Goal: Task Accomplishment & Management: Manage account settings

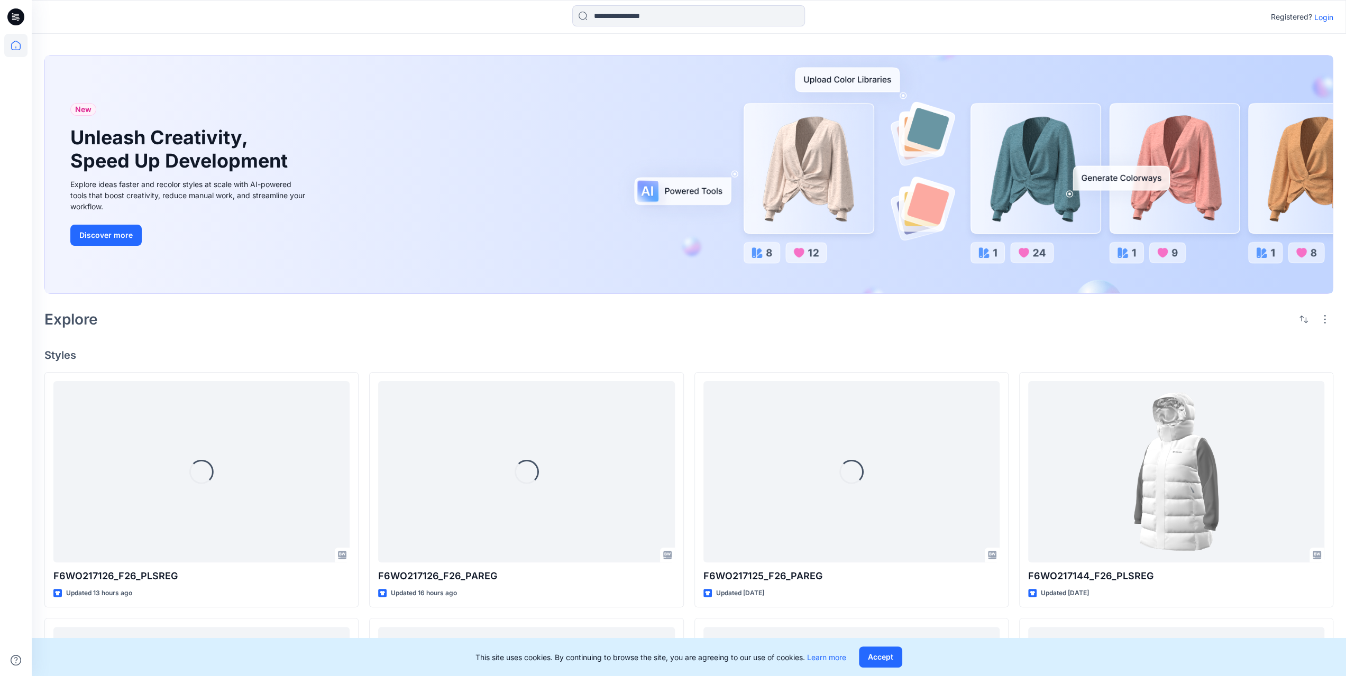
click at [601, 17] on p "Login" at bounding box center [1323, 17] width 19 height 11
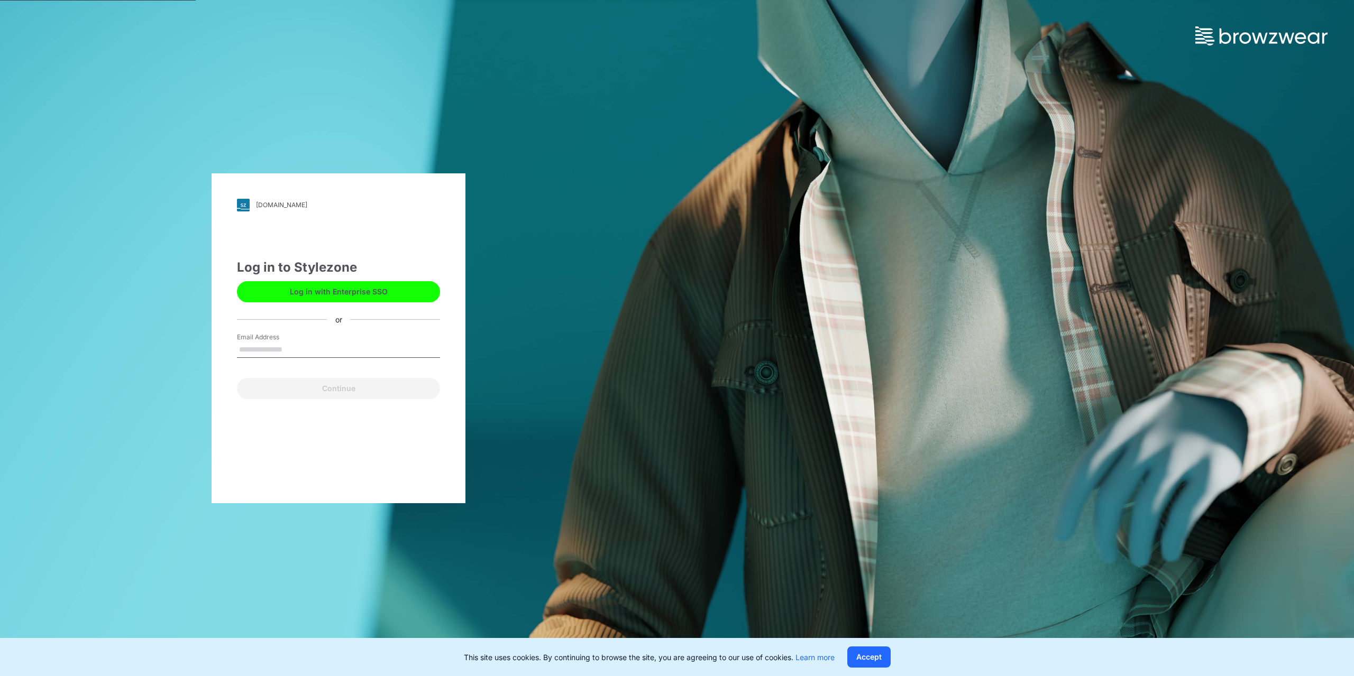
click at [321, 350] on input "Email Address" at bounding box center [338, 350] width 203 height 16
type input "**********"
click at [348, 393] on button "Continue" at bounding box center [338, 388] width 203 height 21
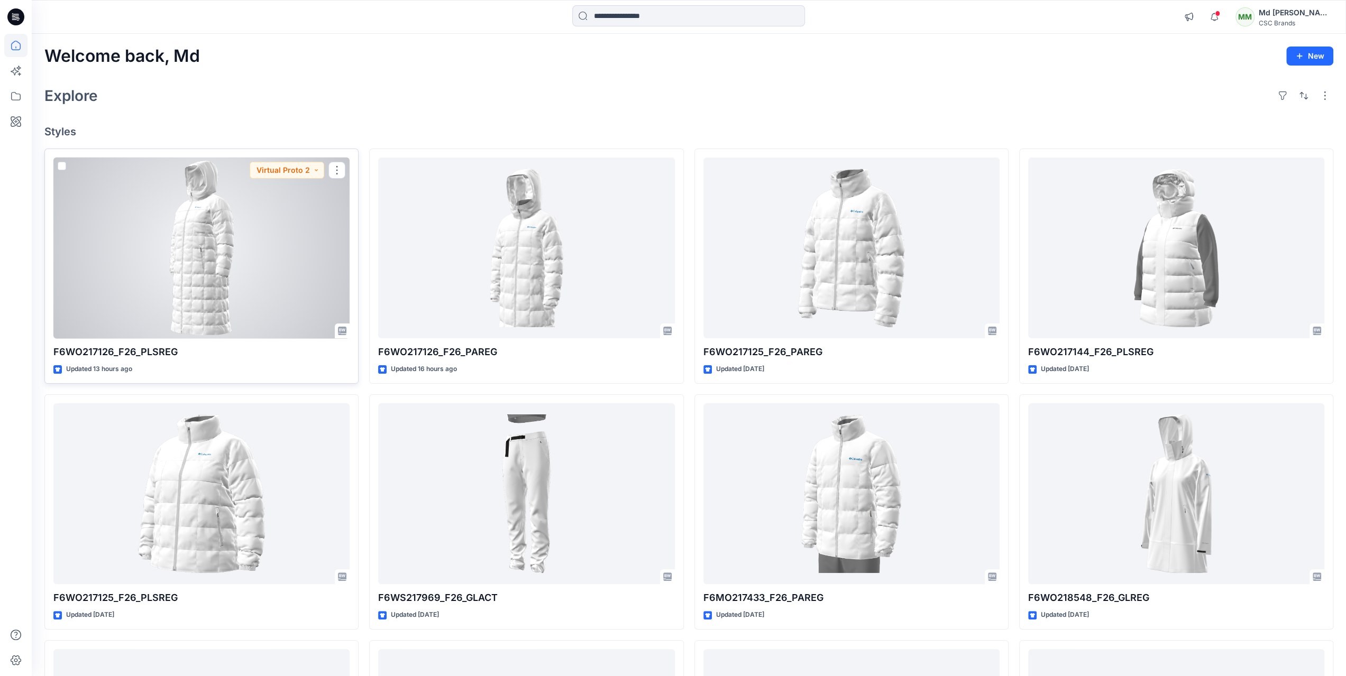
click at [268, 296] on div at bounding box center [201, 248] width 296 height 181
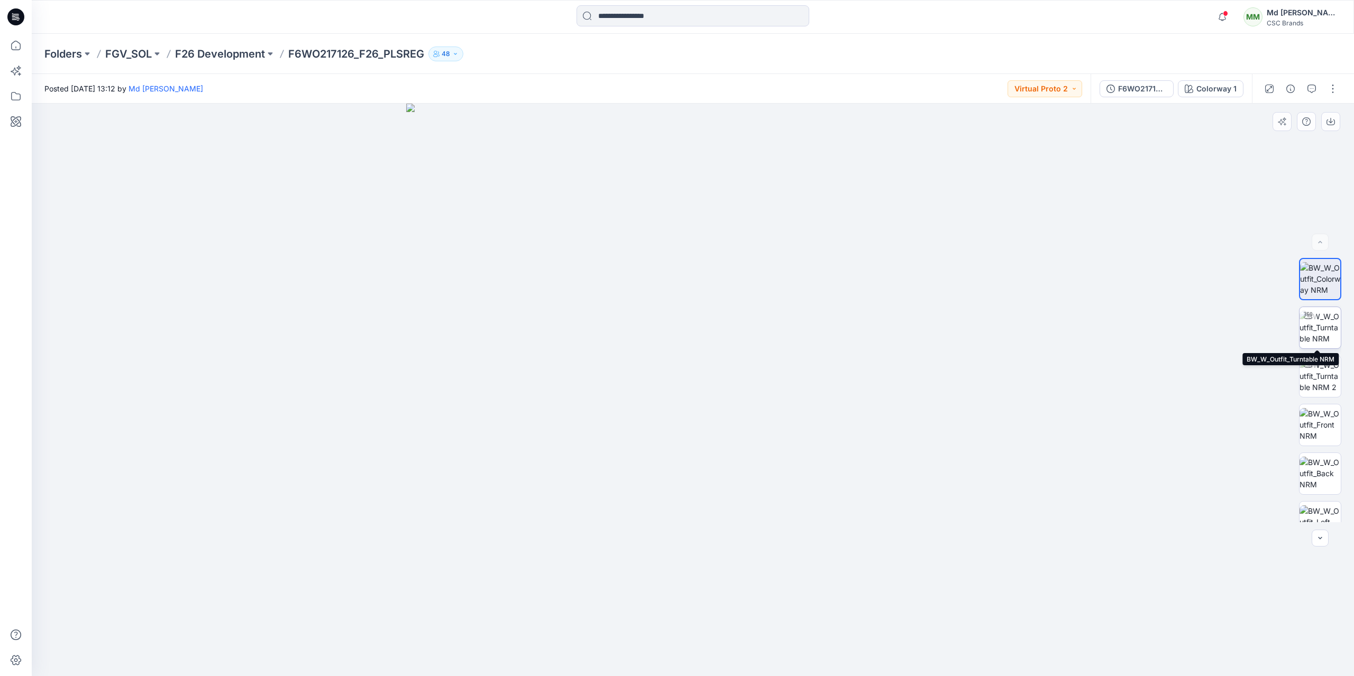
click at [1322, 323] on img at bounding box center [1319, 327] width 41 height 33
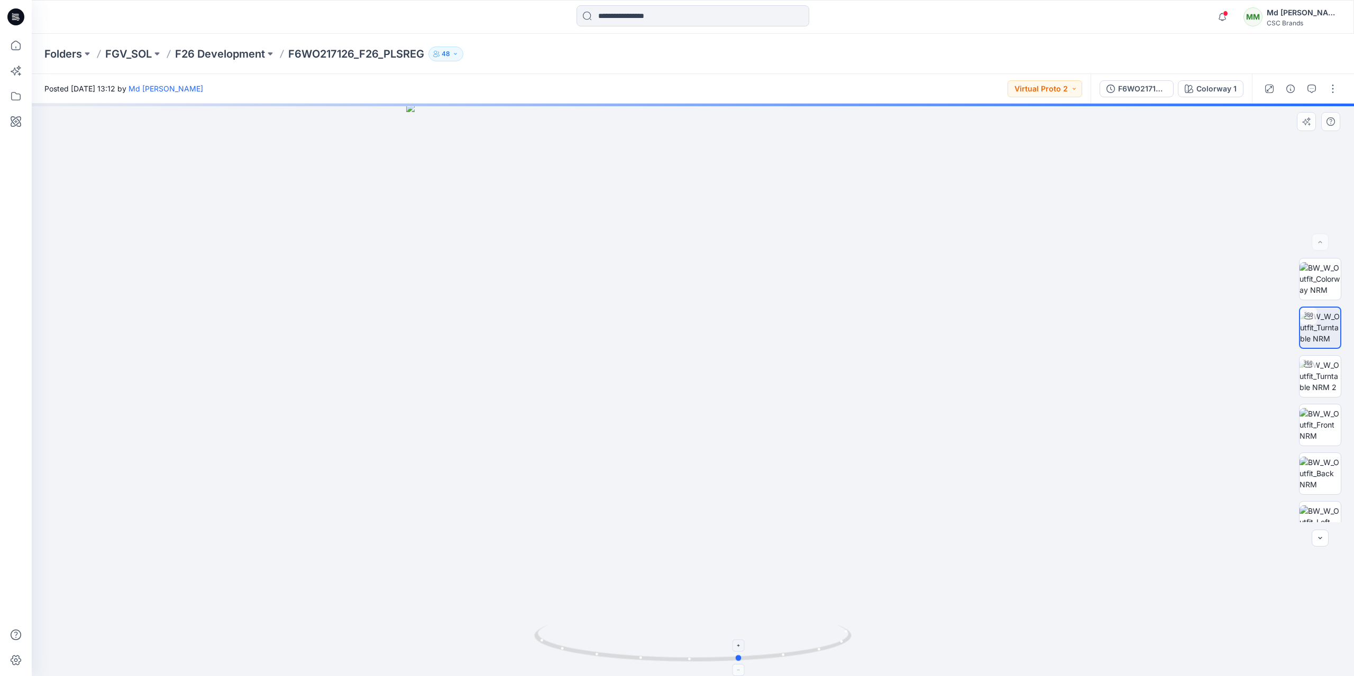
drag, startPoint x: 693, startPoint y: 663, endPoint x: 740, endPoint y: 663, distance: 47.6
click at [740, 663] on icon at bounding box center [694, 645] width 320 height 40
drag, startPoint x: 740, startPoint y: 663, endPoint x: 878, endPoint y: 550, distance: 177.4
click at [878, 550] on div at bounding box center [693, 390] width 1322 height 573
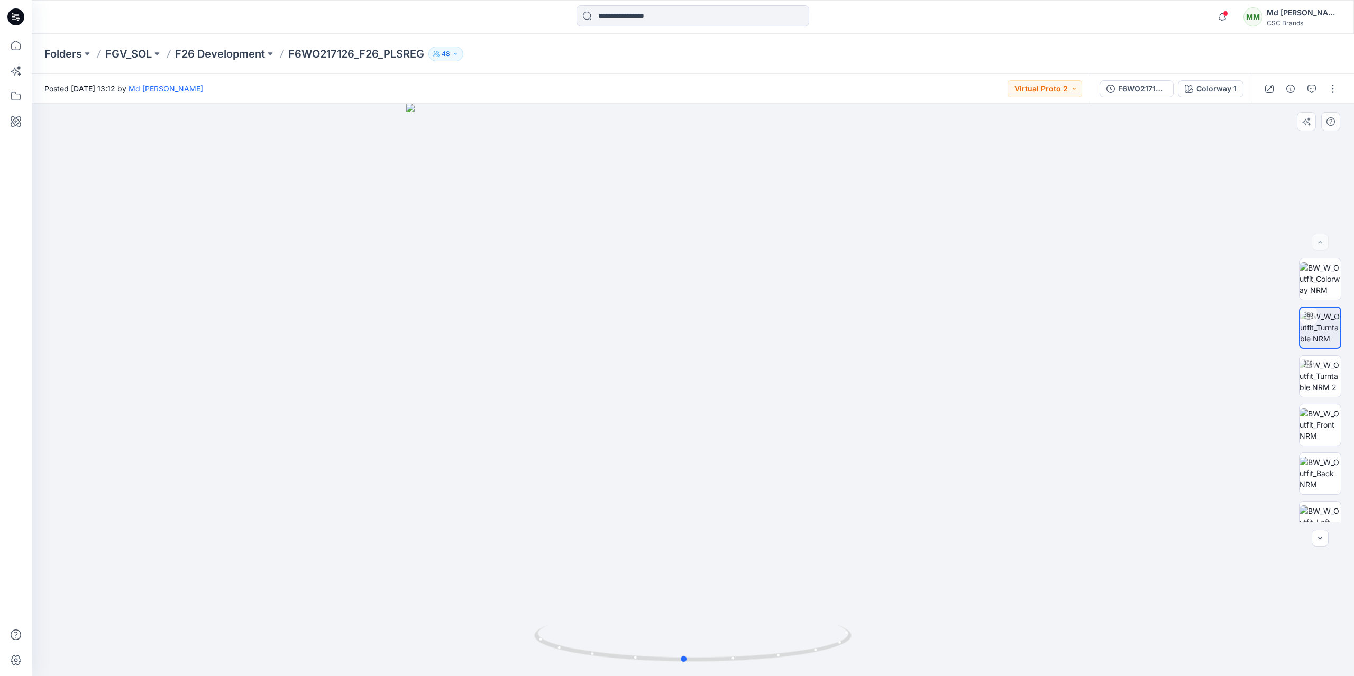
drag, startPoint x: 571, startPoint y: 650, endPoint x: 1011, endPoint y: 661, distance: 440.6
click at [1011, 661] on div at bounding box center [693, 390] width 1322 height 573
click at [1310, 428] on img at bounding box center [1319, 424] width 41 height 33
drag, startPoint x: 729, startPoint y: 369, endPoint x: 690, endPoint y: 507, distance: 143.3
click at [1318, 464] on img at bounding box center [1319, 473] width 41 height 33
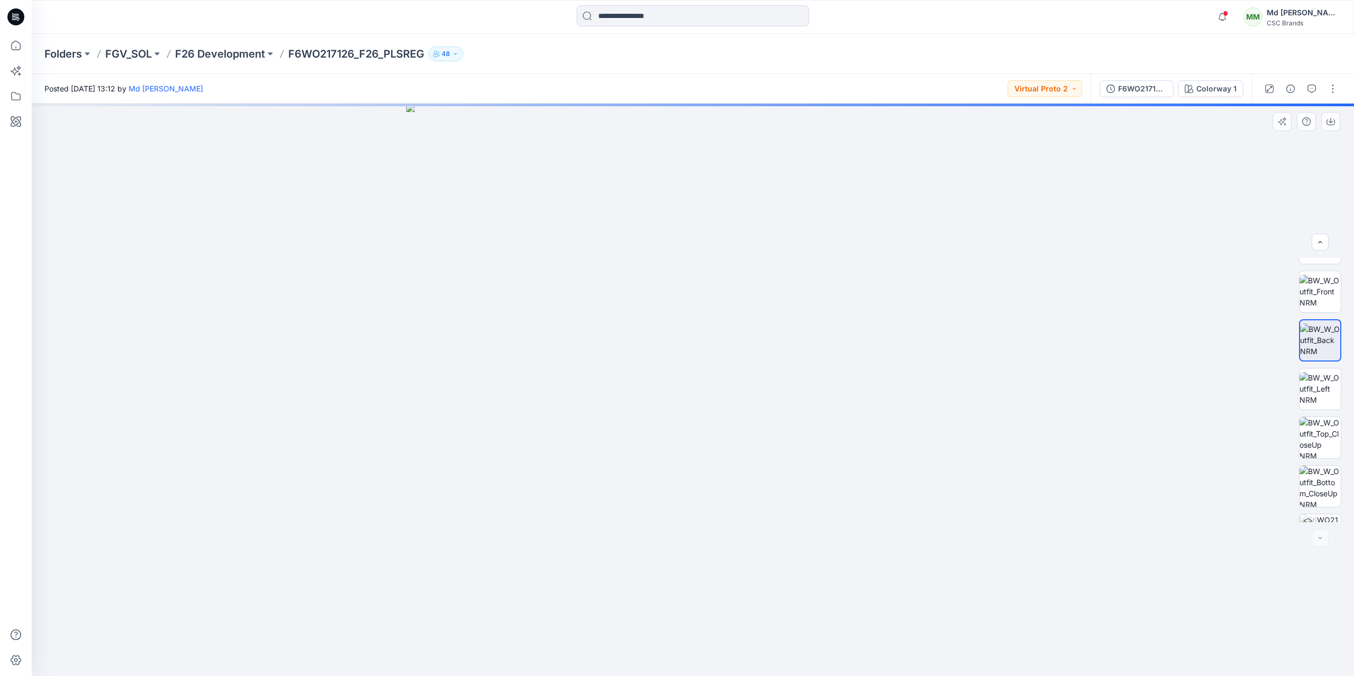
scroll to position [167, 0]
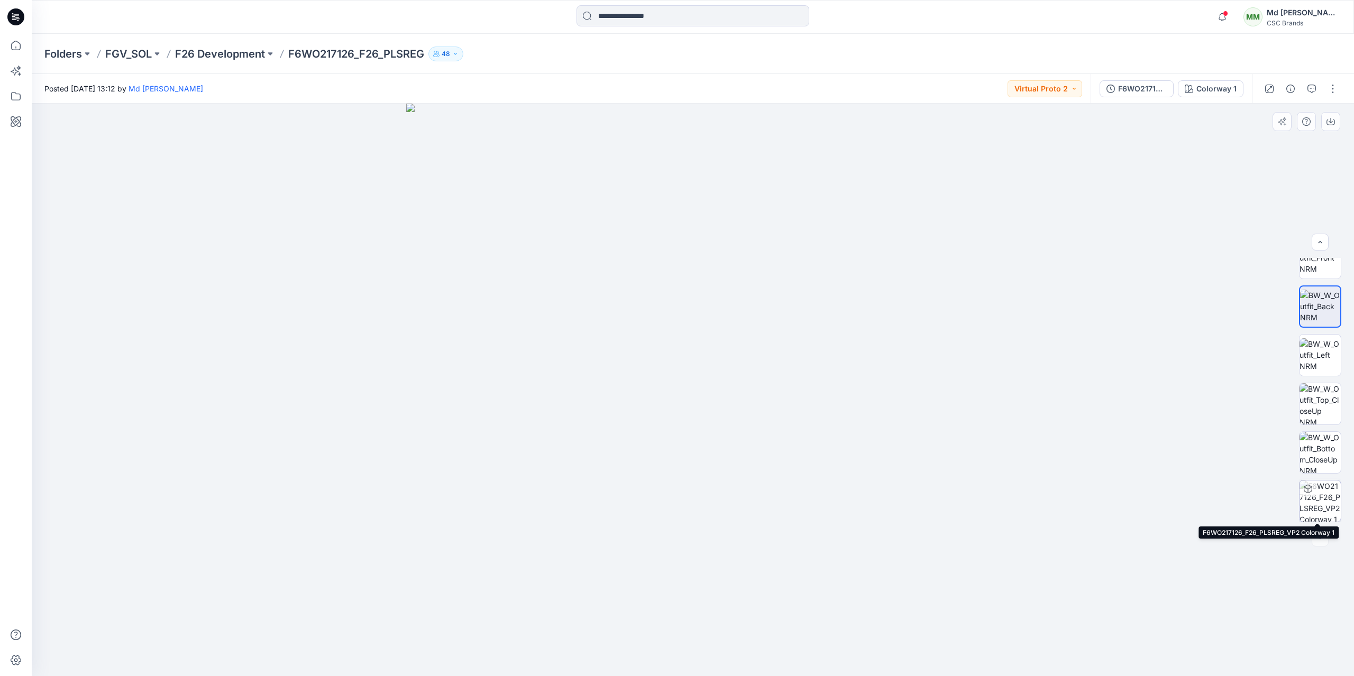
click at [1323, 502] on img at bounding box center [1319, 501] width 41 height 41
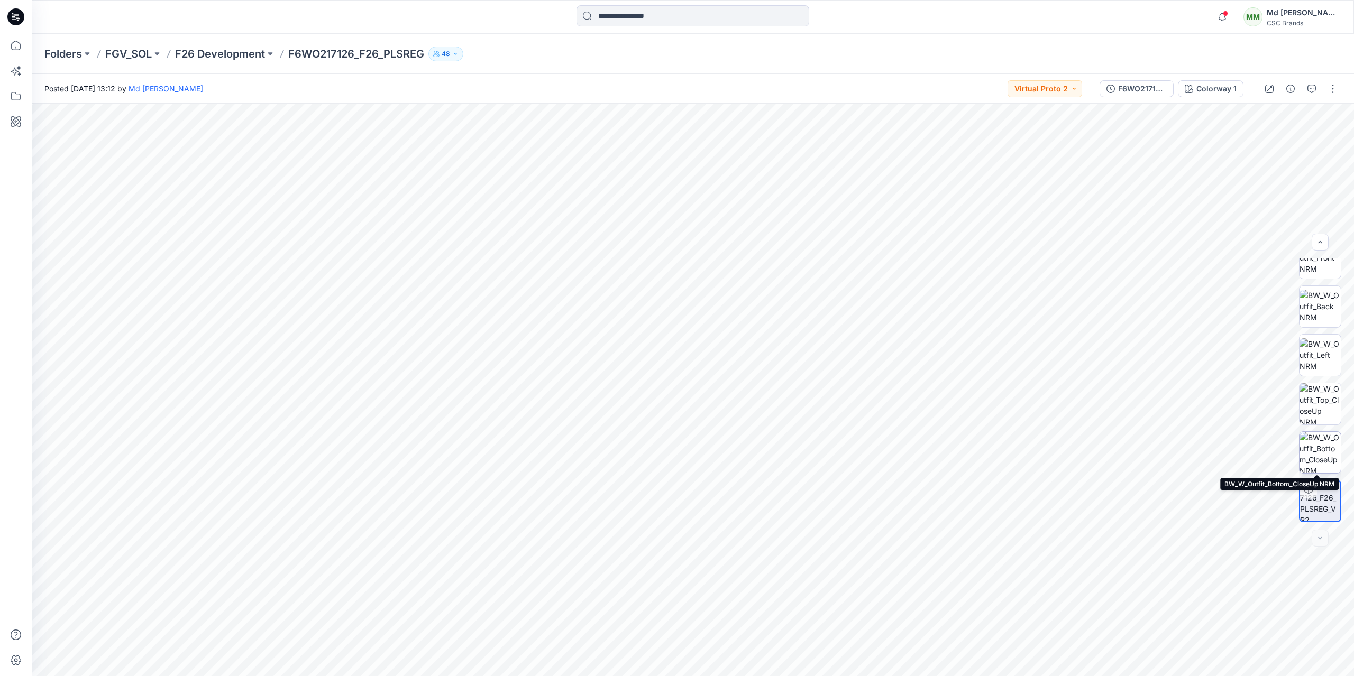
click at [1321, 449] on img at bounding box center [1319, 452] width 41 height 41
drag, startPoint x: 1344, startPoint y: 353, endPoint x: 1327, endPoint y: 351, distance: 17.6
click at [1343, 353] on div at bounding box center [1320, 390] width 68 height 264
click at [1330, 391] on img at bounding box center [1319, 403] width 41 height 41
